Goal: Find specific page/section: Find specific page/section

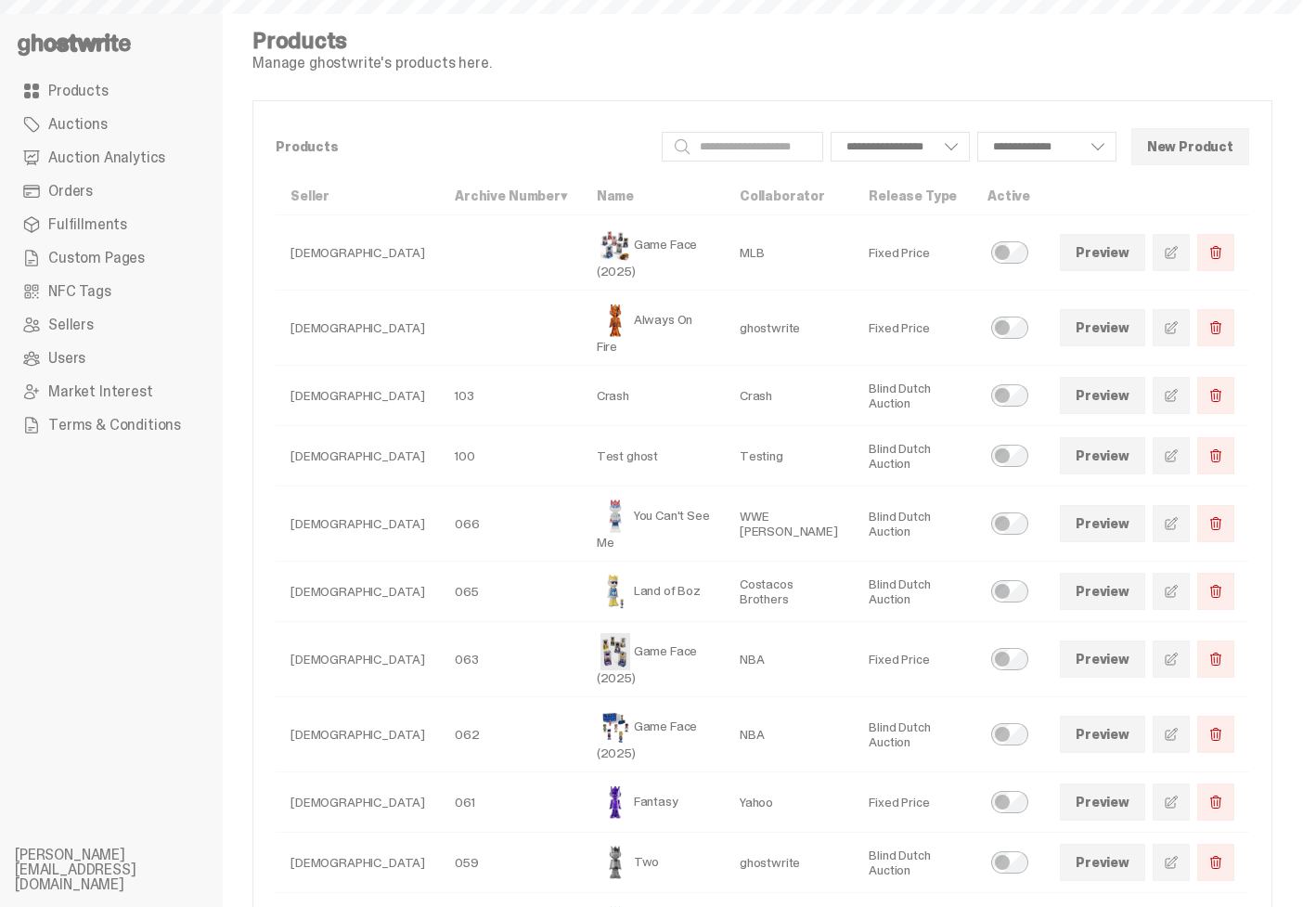
select select
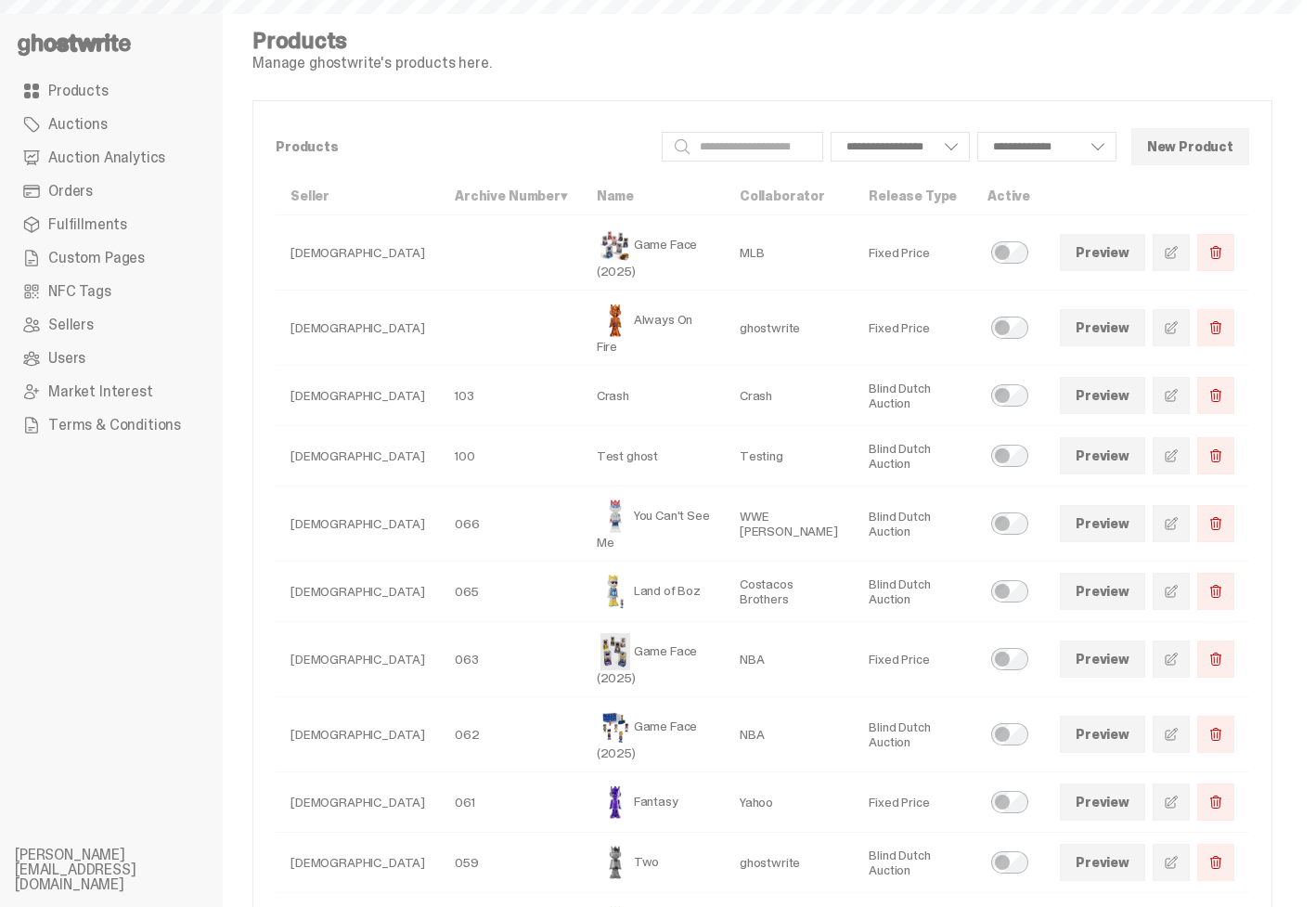
select select
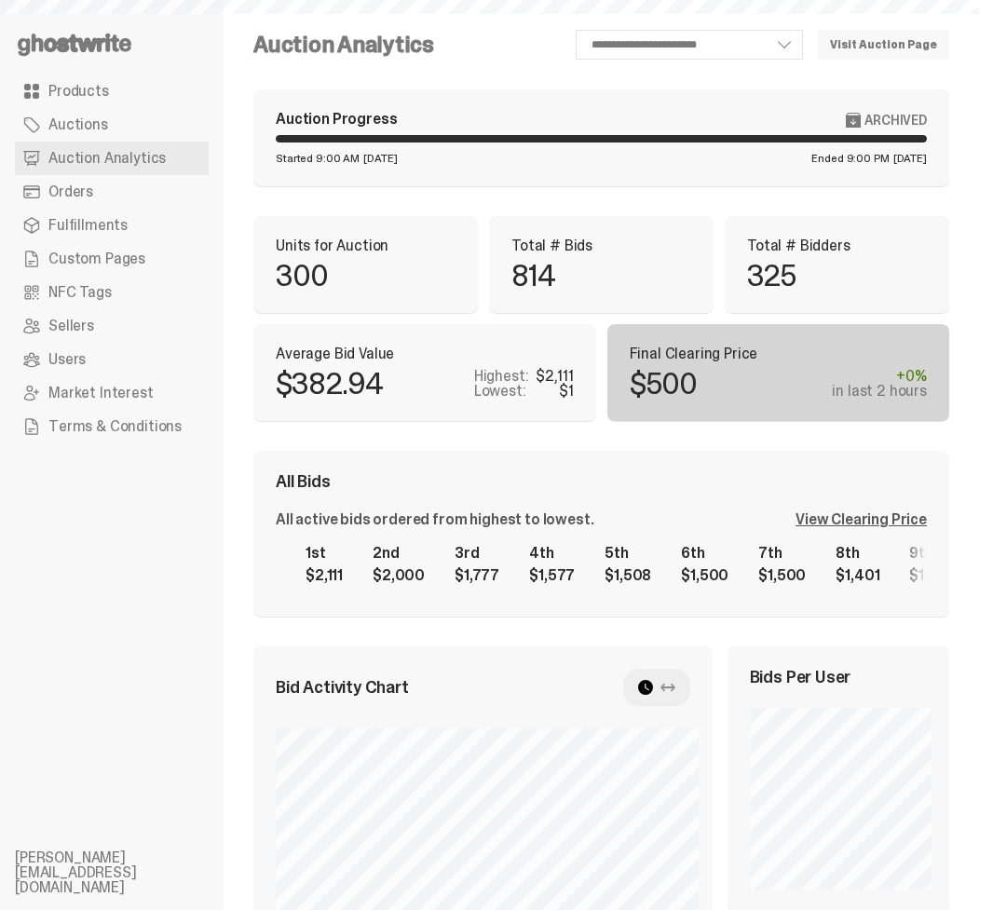
select select "**"
